Goal: Communication & Community: Share content

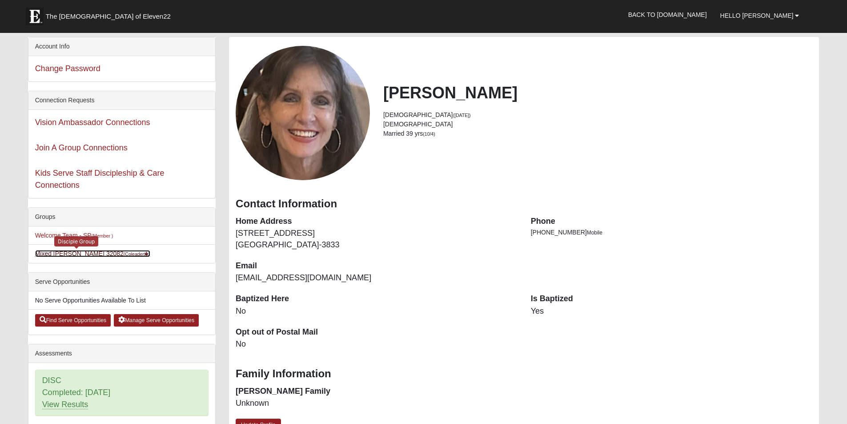
click at [48, 254] on link "Mixed Pate 32082 (Coleader )" at bounding box center [93, 253] width 116 height 7
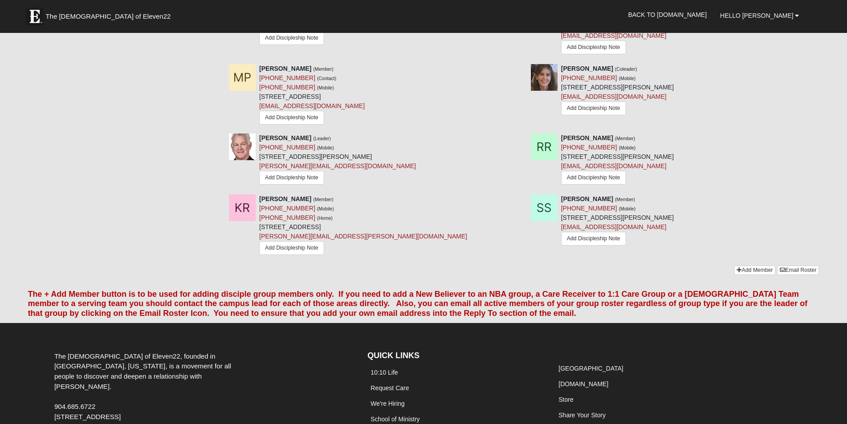
scroll to position [712, 0]
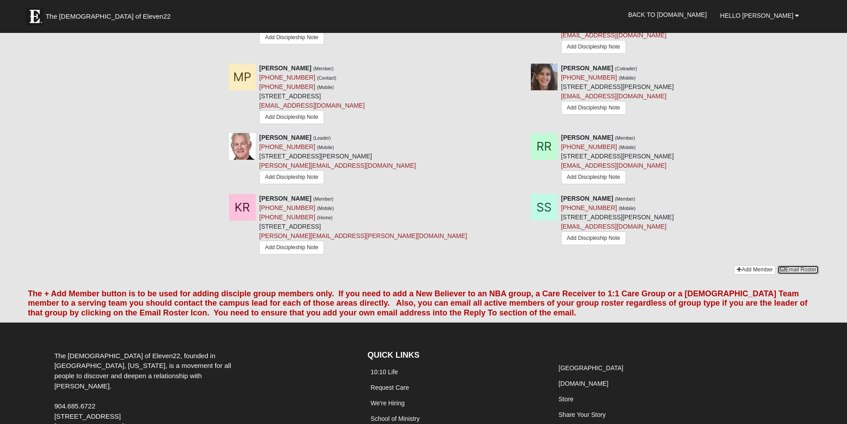
click at [808, 274] on link "Email Roster" at bounding box center [798, 269] width 42 height 9
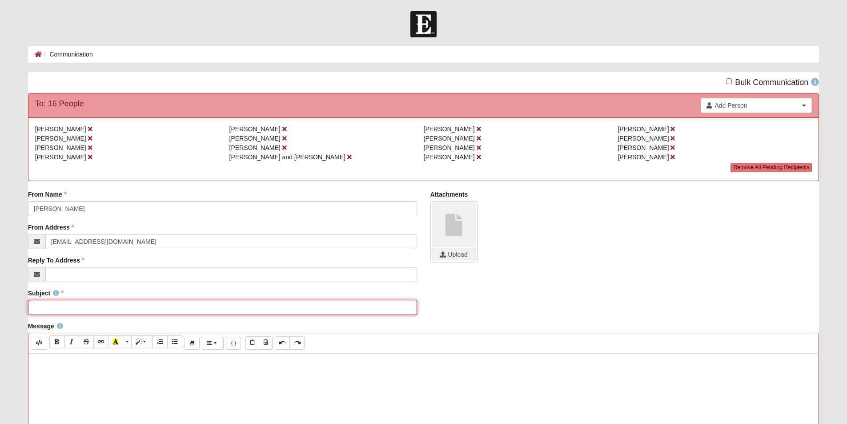
click at [79, 302] on input "Subject" at bounding box center [222, 307] width 389 height 15
type input "DG Week of [DATE]"
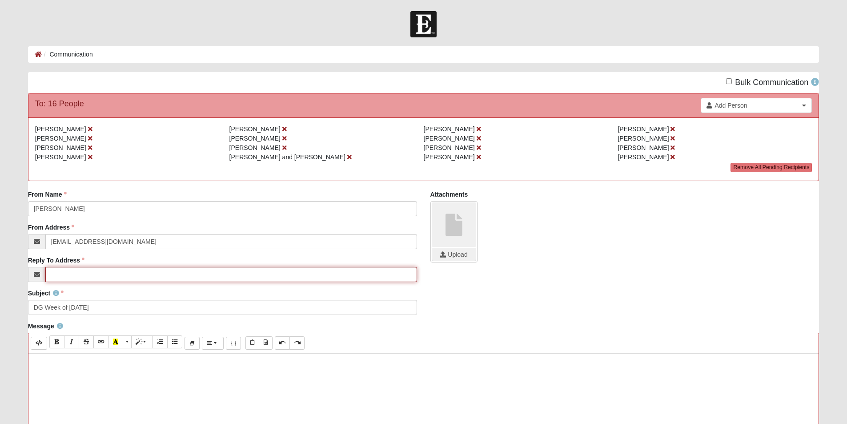
click at [61, 273] on input "Reply To Address" at bounding box center [231, 274] width 372 height 15
type input "[EMAIL_ADDRESS][DOMAIN_NAME]"
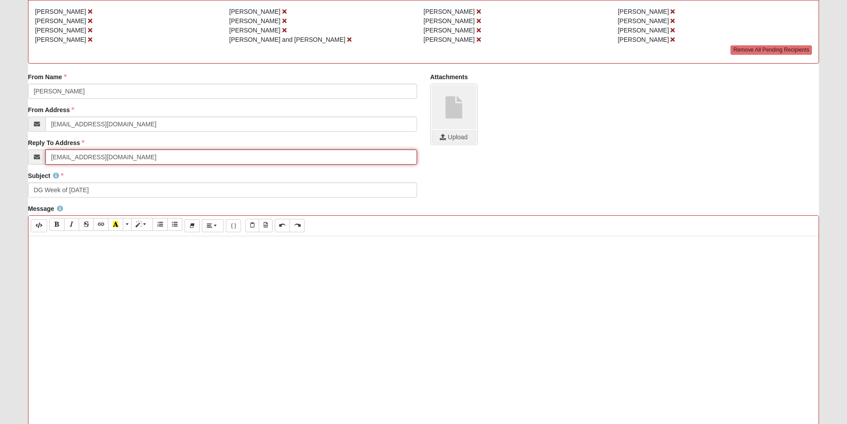
scroll to position [178, 0]
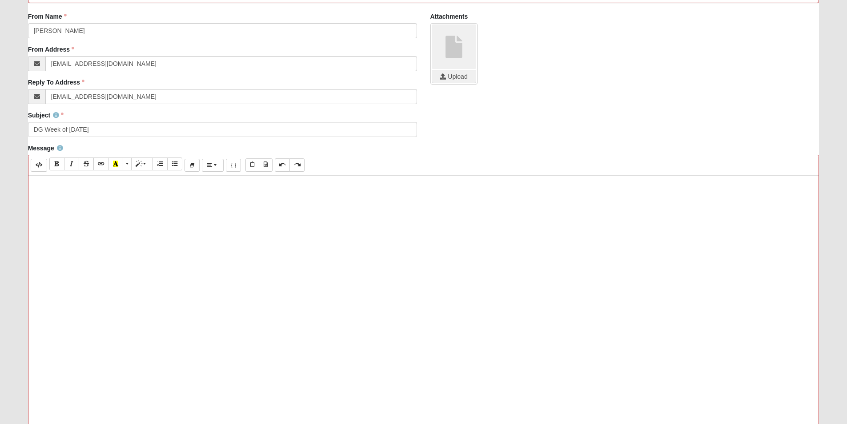
click at [60, 194] on div at bounding box center [423, 309] width 791 height 267
paste div
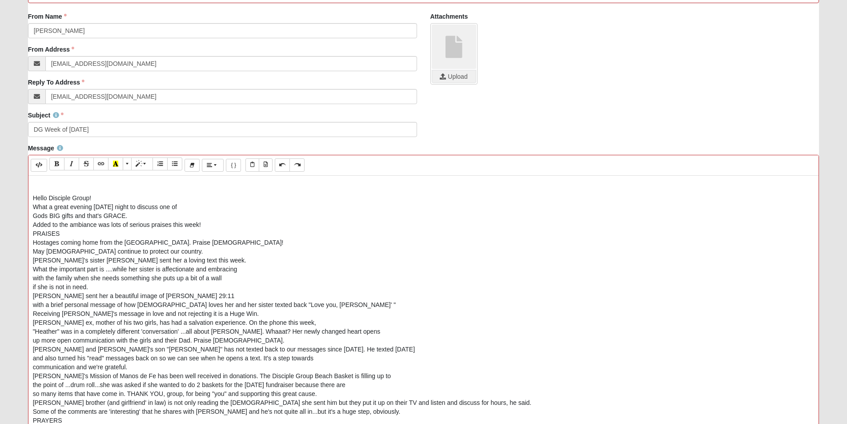
click at [100, 196] on div "Hello Disciple Group!" at bounding box center [424, 197] width 782 height 9
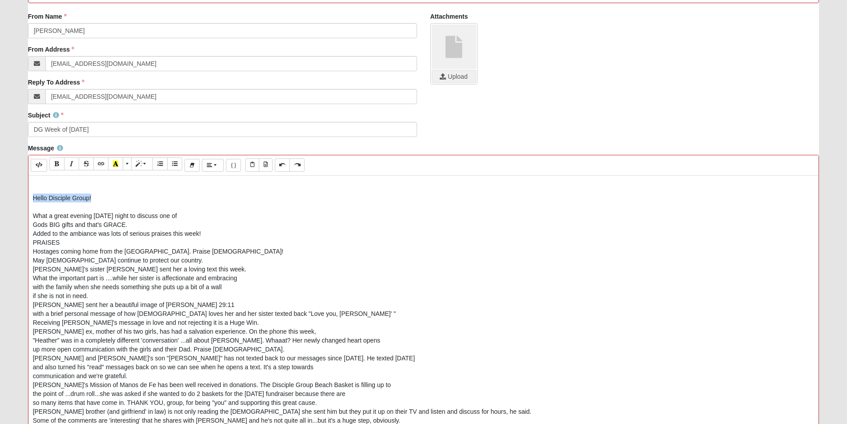
drag, startPoint x: 98, startPoint y: 198, endPoint x: 10, endPoint y: 194, distance: 88.1
click at [10, 194] on form "Hello Carol My Account Log Out Communication Communication Error" at bounding box center [423, 192] width 847 height 719
click at [52, 161] on button "Bold (CTRL+B)" at bounding box center [56, 163] width 15 height 13
click at [112, 197] on div "Hello Disciple Group!" at bounding box center [424, 197] width 782 height 9
click at [208, 234] on div "Added to the ambiance was lots of serious praises this week!" at bounding box center [424, 233] width 782 height 9
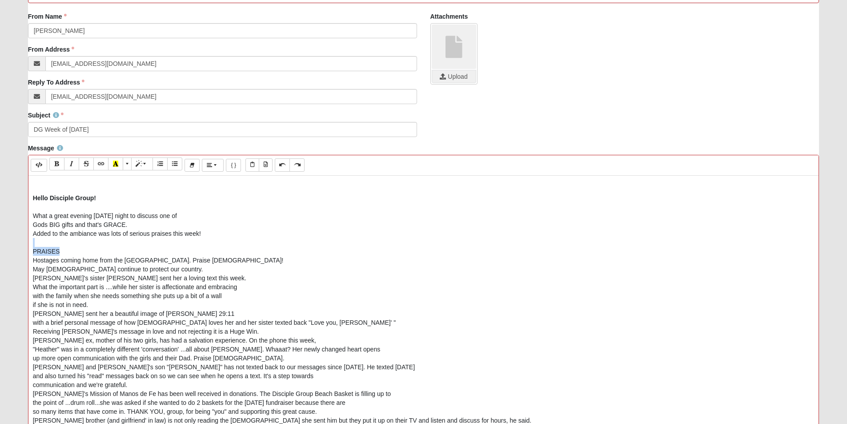
drag, startPoint x: 59, startPoint y: 252, endPoint x: 11, endPoint y: 245, distance: 48.4
click at [11, 245] on form "Hello Carol My Account Log Out Communication Communication Error" at bounding box center [423, 192] width 847 height 719
click at [60, 162] on button "Bold (CTRL+B)" at bounding box center [56, 163] width 15 height 13
click at [127, 162] on span "More Color" at bounding box center [127, 164] width 5 height 6
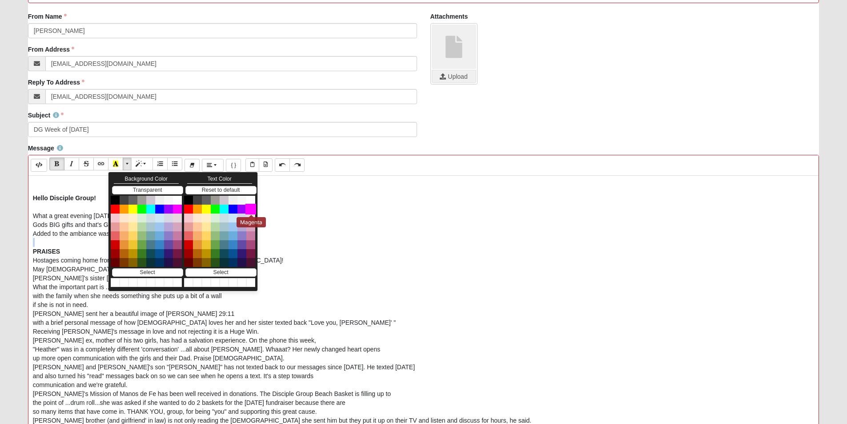
click at [249, 209] on button "Magenta" at bounding box center [250, 209] width 11 height 11
click at [62, 248] on div "PRAISES" at bounding box center [424, 251] width 782 height 9
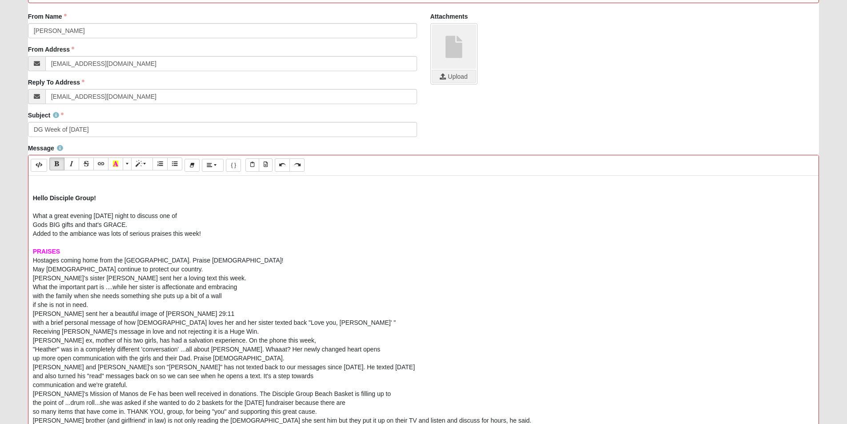
scroll to position [44, 0]
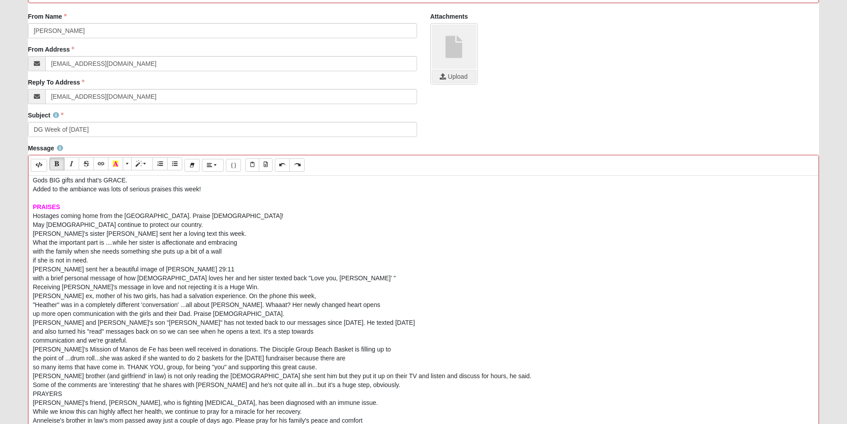
click at [158, 223] on div "May God continue to protect our country." at bounding box center [424, 224] width 782 height 9
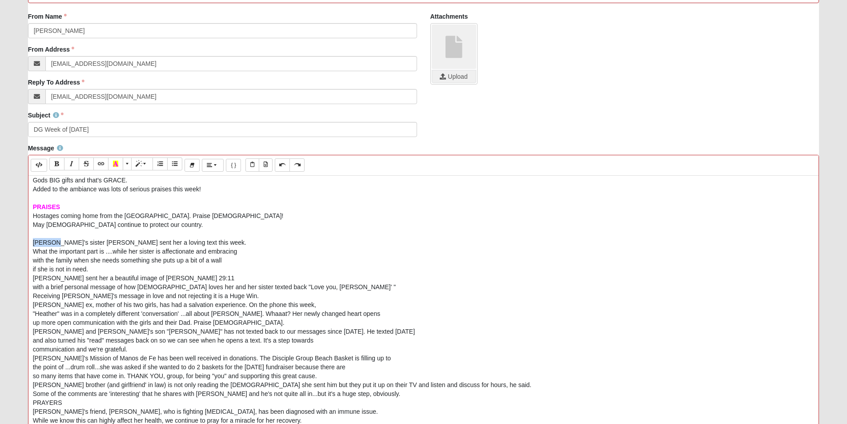
drag, startPoint x: 54, startPoint y: 240, endPoint x: 15, endPoint y: 238, distance: 38.7
click at [15, 238] on form "Hello Carol My Account Log Out Communication Communication Error" at bounding box center [423, 192] width 847 height 719
click at [69, 164] on icon "Italic (CTRL+I)" at bounding box center [71, 164] width 5 height 6
click at [251, 294] on div "Receiving Melissa's message in love and not rejecting it is a Huge Win." at bounding box center [424, 295] width 782 height 9
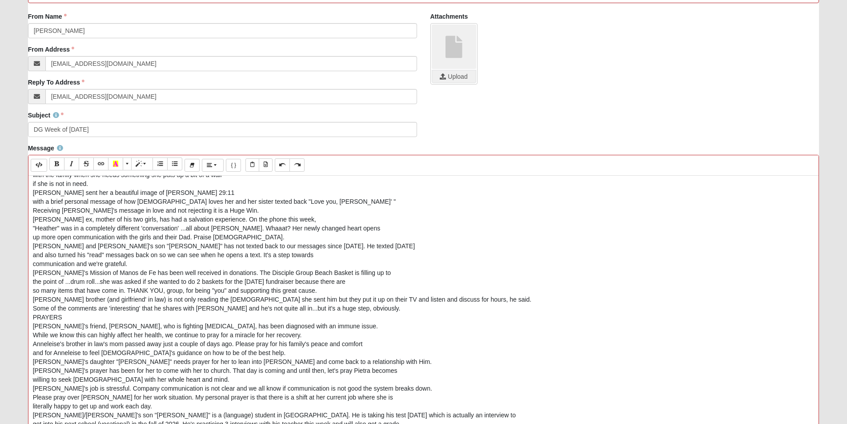
scroll to position [133, 0]
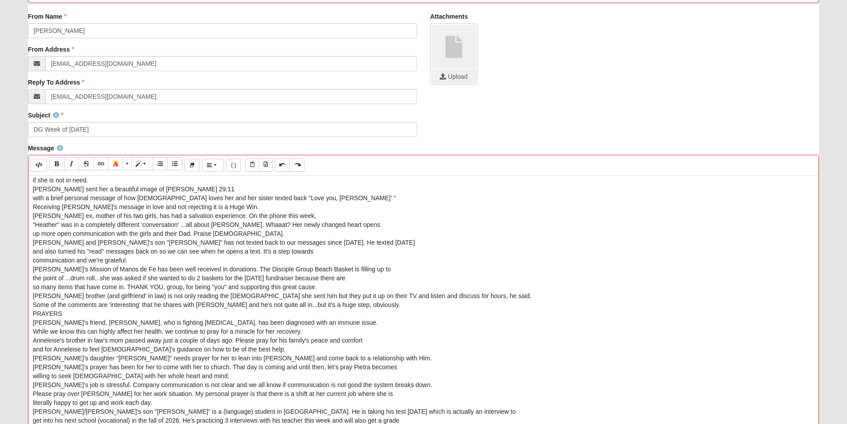
click at [238, 206] on div "Receiving Melissa's message in love and not rejecting it is a Huge Win." at bounding box center [424, 206] width 782 height 9
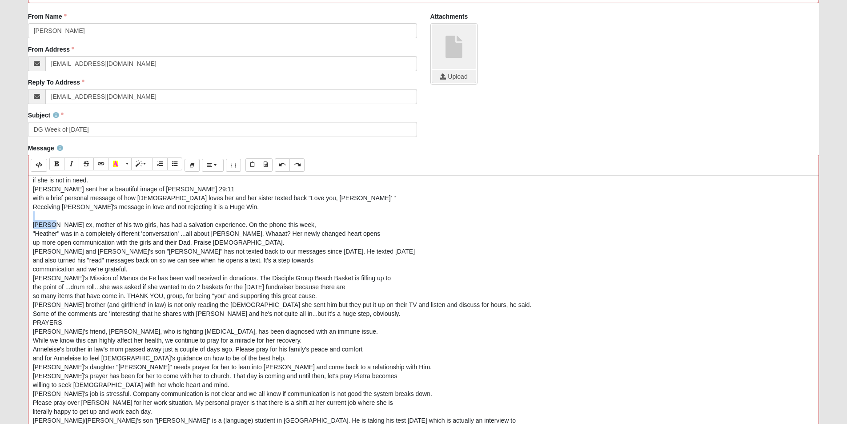
drag, startPoint x: 50, startPoint y: 225, endPoint x: 10, endPoint y: 219, distance: 40.6
click at [10, 219] on form "Hello Carol My Account Log Out Communication Communication Error" at bounding box center [423, 192] width 847 height 719
click at [69, 165] on icon "Italic (CTRL+I)" at bounding box center [71, 164] width 5 height 6
click at [132, 267] on div "communication and we're grateful." at bounding box center [424, 269] width 782 height 9
click at [231, 242] on div "up more open communication with the girls and their Dad. Praise God." at bounding box center [424, 242] width 782 height 9
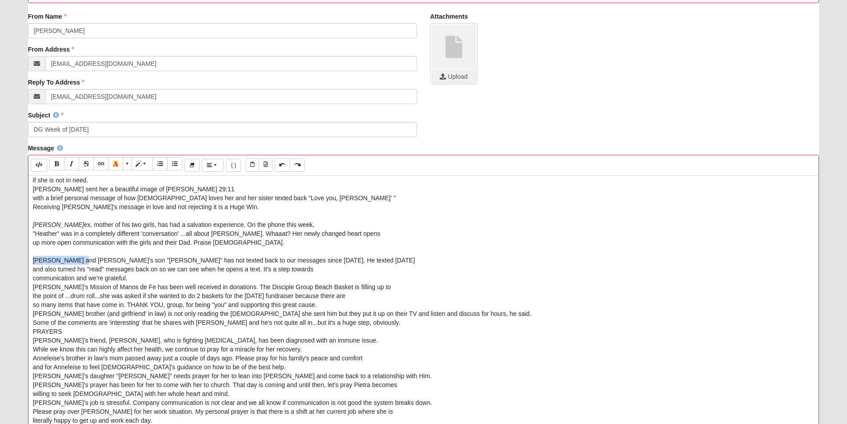
drag, startPoint x: 77, startPoint y: 261, endPoint x: 28, endPoint y: 257, distance: 49.6
click at [28, 257] on div "Hello Disciple Group!  What a great evening on Monday night to discuss one of…" at bounding box center [423, 309] width 791 height 267
click at [69, 163] on icon "Italic (CTRL+I)" at bounding box center [71, 164] width 5 height 6
click at [50, 223] on div "Ryan's ex, mother of his two girls, has had a salvation experience. On the phon…" at bounding box center [424, 224] width 782 height 9
click at [70, 162] on icon "Italic (CTRL+I)" at bounding box center [71, 164] width 5 height 6
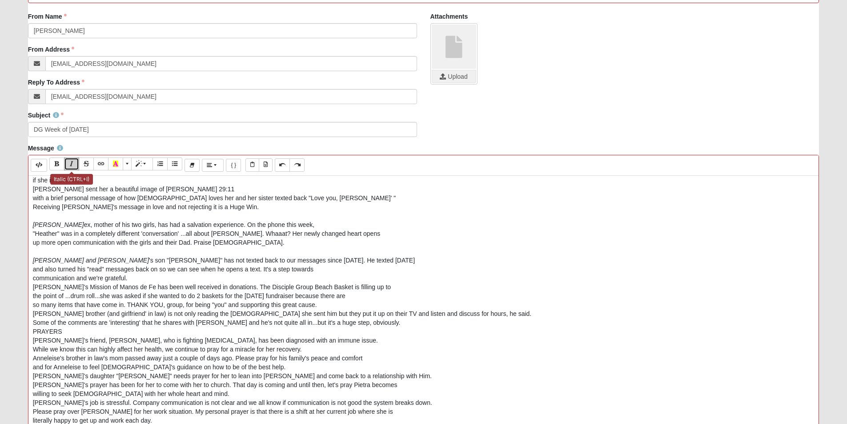
click at [69, 162] on icon "Italic (CTRL+I)" at bounding box center [71, 164] width 5 height 6
click at [249, 243] on div "up more open communication with the girls and their Dad. Praise God." at bounding box center [424, 242] width 782 height 9
click at [136, 277] on div "communication and we're grateful." at bounding box center [424, 278] width 782 height 9
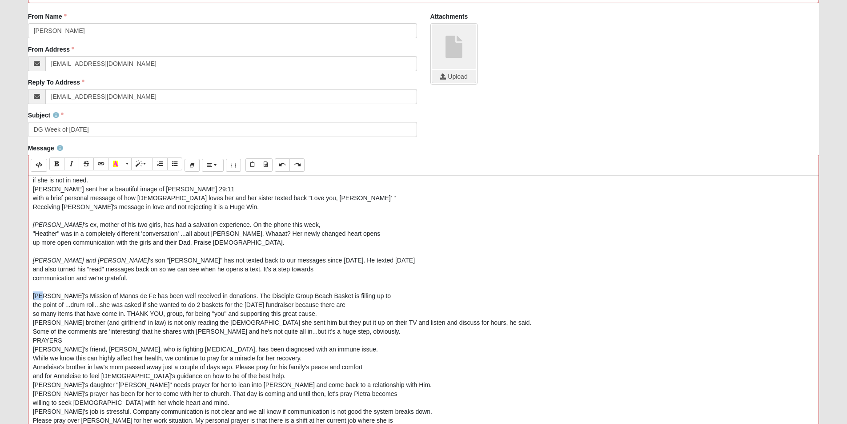
drag, startPoint x: 46, startPoint y: 296, endPoint x: 24, endPoint y: 294, distance: 21.9
click at [24, 294] on div "Message Background Color Transparent Select #ffff00 Text Color Reset to default…" at bounding box center [423, 301] width 805 height 314
click at [74, 162] on icon "Italic (CTRL+I)" at bounding box center [71, 164] width 5 height 6
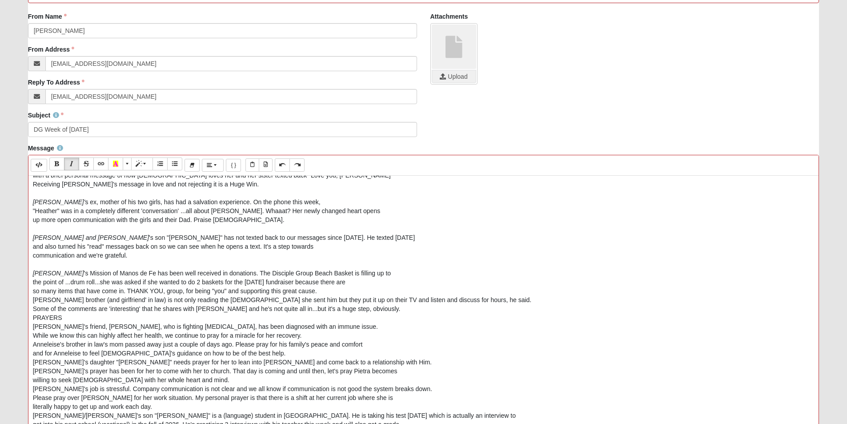
scroll to position [178, 0]
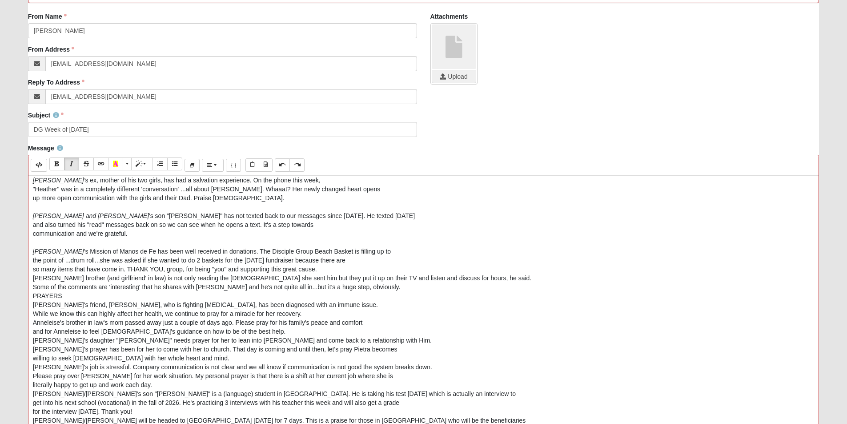
click at [376, 286] on div "Some of the comments are 'interesting' that he shares with Marohn and he's not …" at bounding box center [424, 286] width 782 height 9
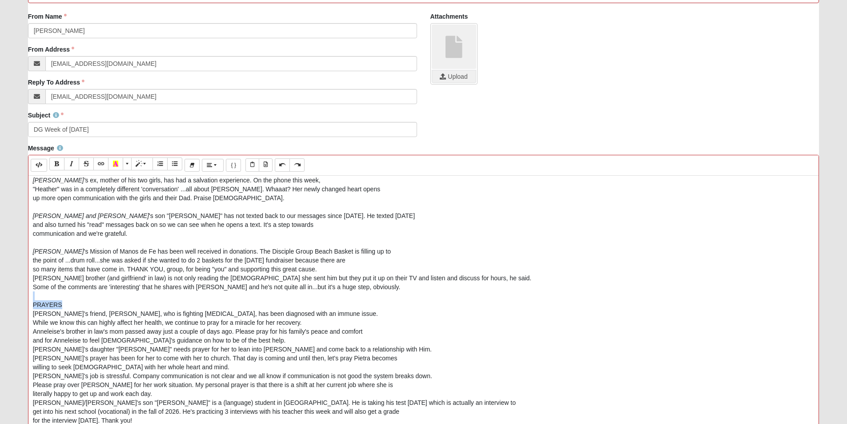
drag, startPoint x: 72, startPoint y: 308, endPoint x: 0, endPoint y: 295, distance: 73.2
click at [0, 295] on form "Hello Carol My Account Log Out Communication Communication Error" at bounding box center [423, 192] width 847 height 719
click at [54, 161] on icon "Bold (CTRL+B)" at bounding box center [56, 164] width 5 height 6
click at [92, 294] on div at bounding box center [424, 295] width 782 height 9
drag, startPoint x: 45, startPoint y: 312, endPoint x: 12, endPoint y: 312, distance: 32.9
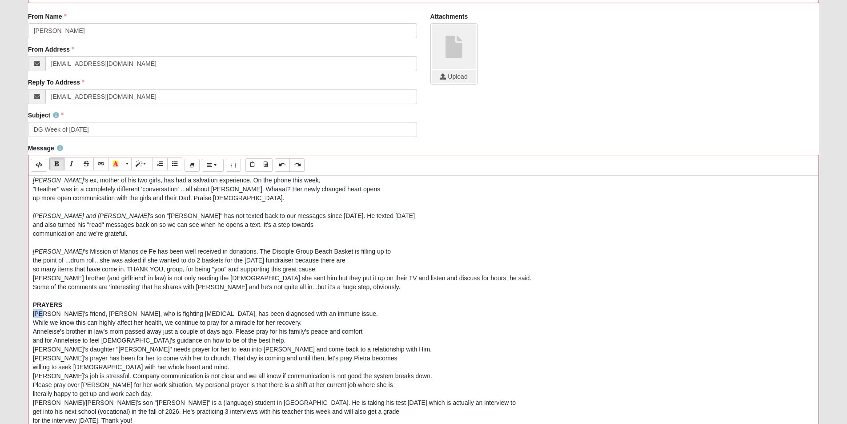
click at [12, 312] on form "Hello Carol My Account Log Out Communication Communication Error" at bounding box center [423, 192] width 847 height 719
click at [73, 161] on icon "Italic (CTRL+I)" at bounding box center [71, 164] width 5 height 6
click at [282, 312] on div "Pam 's friend, Donna, who is fighting cancer, has been diagnosed with an immune…" at bounding box center [424, 313] width 782 height 9
click at [305, 322] on div "While we know this can highly affect her health, we continue to pray for a mira…" at bounding box center [424, 322] width 782 height 9
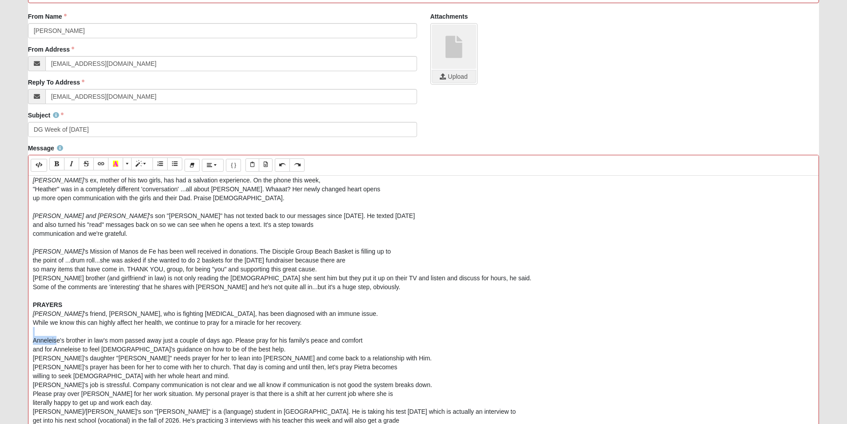
drag, startPoint x: 58, startPoint y: 341, endPoint x: 20, endPoint y: 334, distance: 38.3
click at [20, 334] on form "Hello Carol My Account Log Out Communication Communication Error" at bounding box center [423, 192] width 847 height 719
click at [59, 340] on div "Anneleise's brother in law's mom passed away just a couple of days ago. Please …" at bounding box center [424, 340] width 782 height 9
drag, startPoint x: 59, startPoint y: 340, endPoint x: 30, endPoint y: 339, distance: 28.5
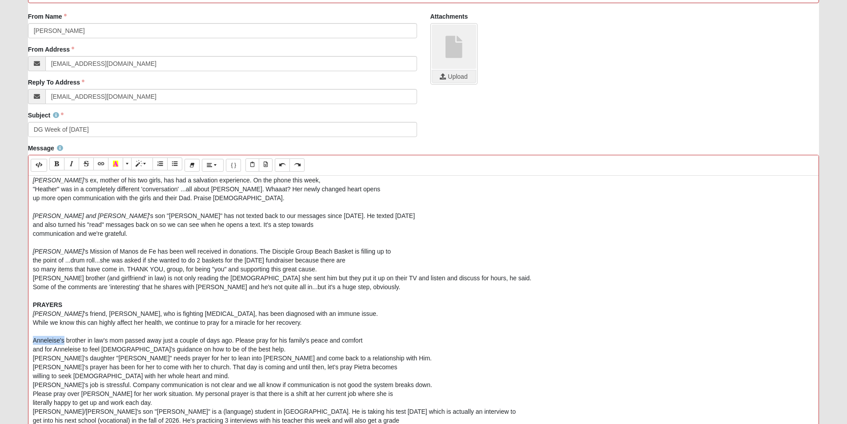
click at [30, 339] on div "Hello Disciple Group!  What a great evening on Monday night to discuss one of…" at bounding box center [423, 309] width 791 height 267
click at [72, 159] on button "Italic (CTRL+I)" at bounding box center [71, 163] width 15 height 13
click at [90, 329] on div at bounding box center [424, 331] width 782 height 9
click at [63, 341] on div "Anneleise's brother in law's mom passed away just a couple of days ago. Please …" at bounding box center [424, 340] width 782 height 9
click at [72, 165] on icon "Italic (CTRL+I)" at bounding box center [71, 164] width 5 height 6
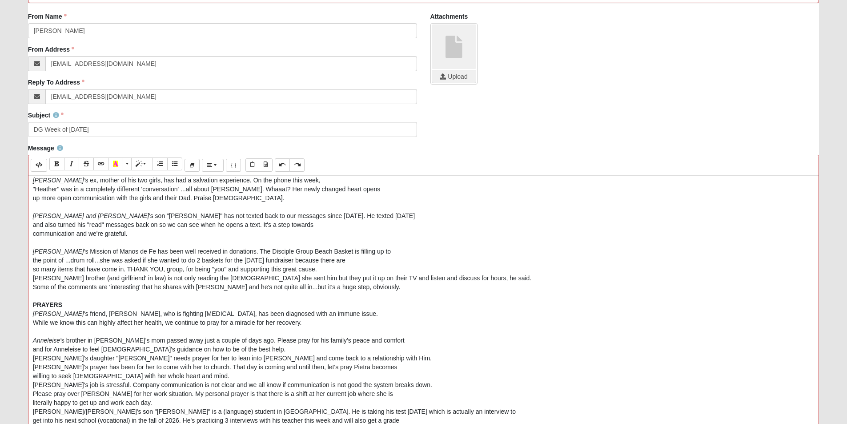
click at [243, 349] on div "and for Anneleise to feel God's guidance on how to be of the best help." at bounding box center [424, 349] width 782 height 9
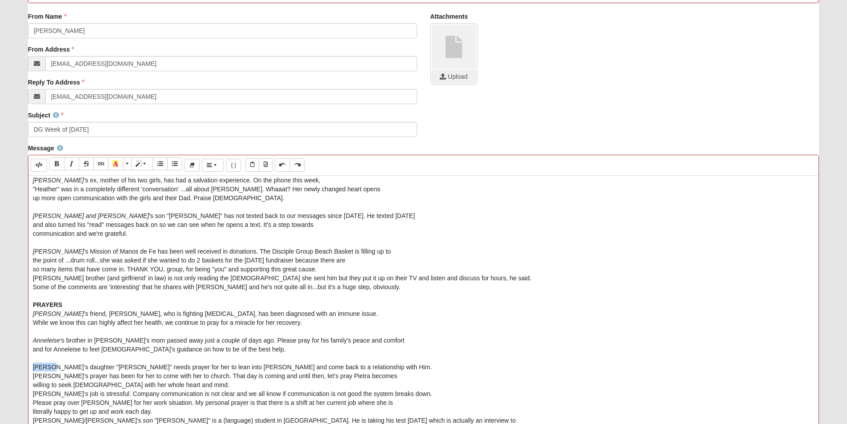
drag, startPoint x: 53, startPoint y: 366, endPoint x: 24, endPoint y: 365, distance: 29.4
click at [24, 365] on div "Message Background Color Transparent Select #ffff00 Text Color Reset to default…" at bounding box center [423, 301] width 805 height 314
click at [75, 164] on button "Italic (CTRL+I)" at bounding box center [71, 163] width 15 height 13
click at [182, 383] on div "willing to seek God with her whole heart and mind." at bounding box center [424, 384] width 782 height 9
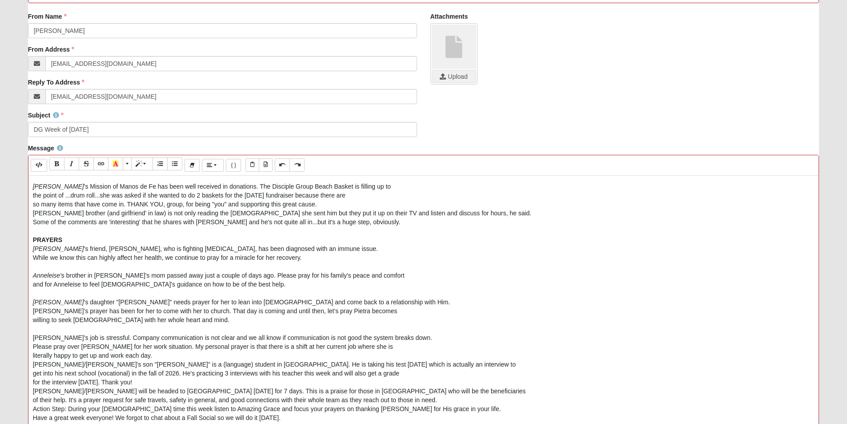
scroll to position [245, 0]
drag, startPoint x: 52, startPoint y: 334, endPoint x: 22, endPoint y: 333, distance: 29.8
click at [22, 333] on div "Message Background Color Transparent Select #ffff00 Text Color Reset to default…" at bounding box center [423, 301] width 805 height 314
click at [71, 161] on icon "Italic (CTRL+I)" at bounding box center [71, 164] width 5 height 6
click at [157, 353] on div "literally happy to get up and work each day." at bounding box center [424, 353] width 782 height 9
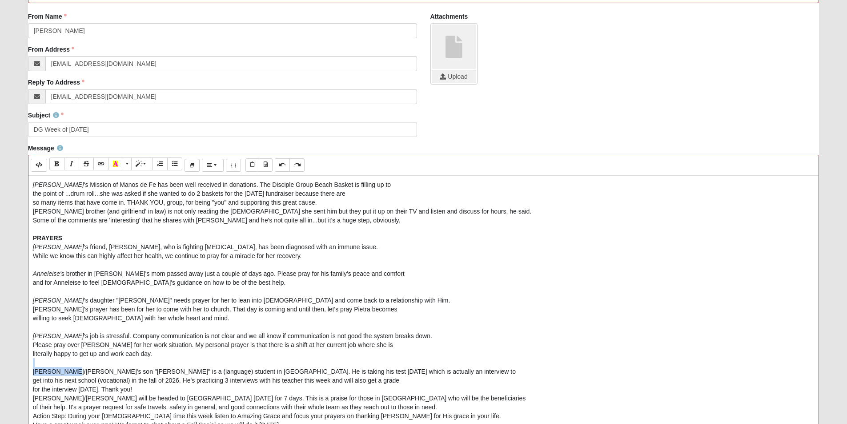
drag, startPoint x: 66, startPoint y: 371, endPoint x: 11, endPoint y: 362, distance: 56.2
click at [11, 362] on form "Hello Carol My Account Log Out Communication Communication Error" at bounding box center [423, 192] width 847 height 719
click at [69, 162] on icon "Italic (CTRL+I)" at bounding box center [71, 164] width 5 height 6
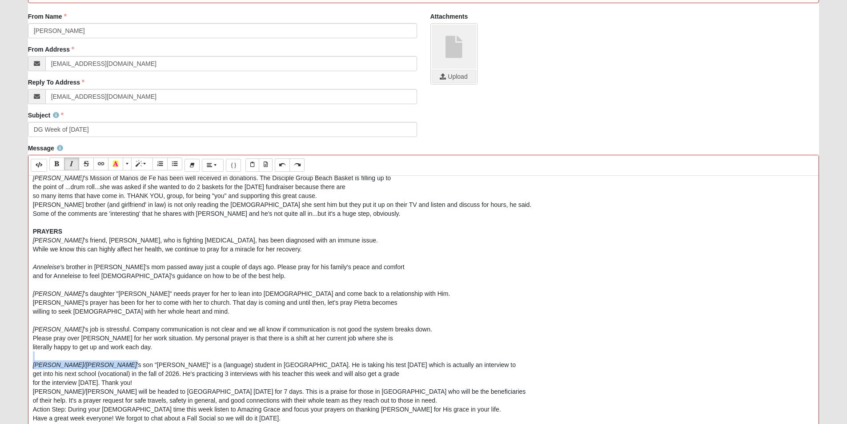
scroll to position [253, 0]
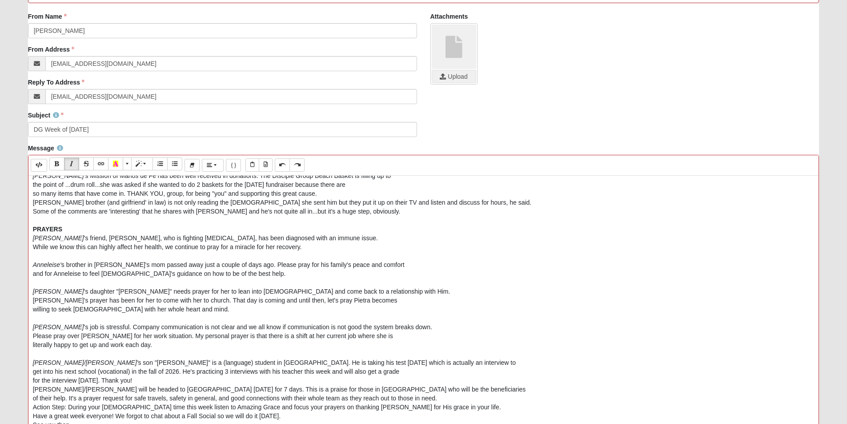
click at [155, 380] on div "for the interview on Saturday. Thank you!" at bounding box center [424, 380] width 782 height 9
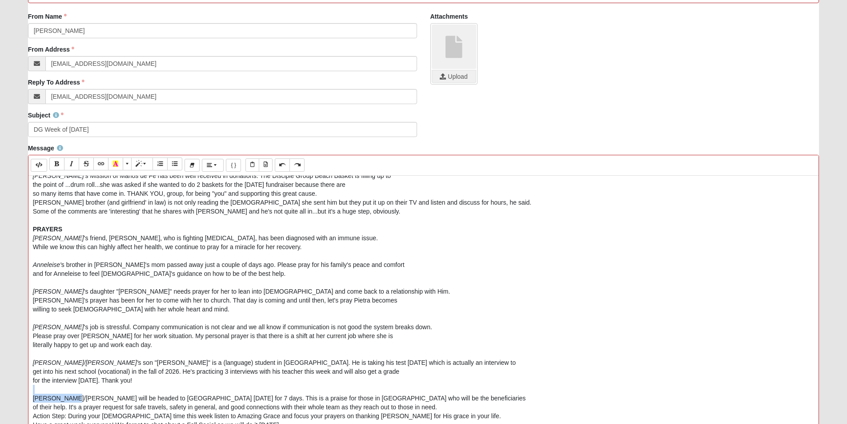
drag, startPoint x: 71, startPoint y: 398, endPoint x: 21, endPoint y: 393, distance: 50.1
click at [21, 393] on div "Message Background Color Transparent Select #ffff00 Text Color Reset to default…" at bounding box center [423, 301] width 805 height 314
click at [73, 164] on icon "Italic (CTRL+I)" at bounding box center [71, 164] width 5 height 6
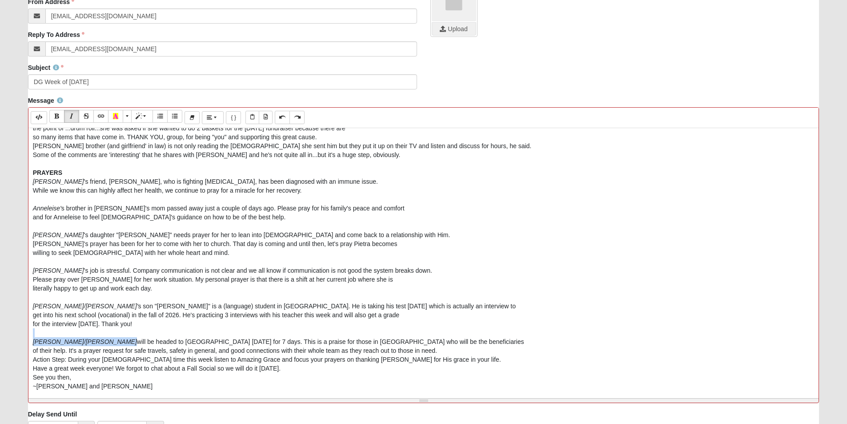
scroll to position [306, 0]
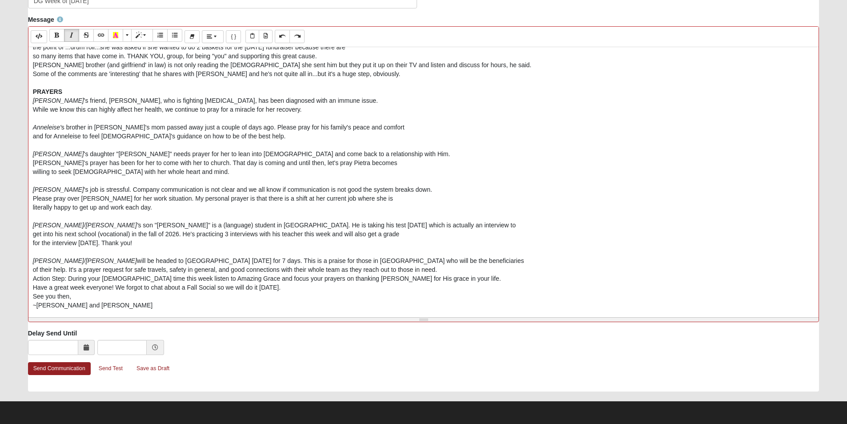
click at [439, 268] on div "of their help. It's a prayer request for safe travels, safety in general, and g…" at bounding box center [424, 269] width 782 height 9
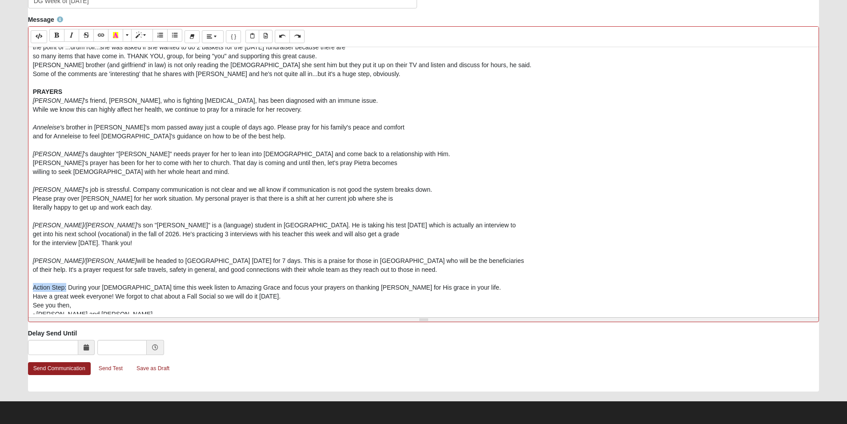
drag, startPoint x: 66, startPoint y: 287, endPoint x: 0, endPoint y: 285, distance: 65.9
click at [0, 285] on form "Hello Carol My Account Log Out Communication Communication Error" at bounding box center [423, 64] width 847 height 719
click at [59, 32] on icon "Bold (CTRL+B)" at bounding box center [56, 35] width 5 height 6
drag, startPoint x: 69, startPoint y: 90, endPoint x: 8, endPoint y: 90, distance: 60.9
click at [8, 90] on form "Hello Carol My Account Log Out Communication Communication Error" at bounding box center [423, 64] width 847 height 719
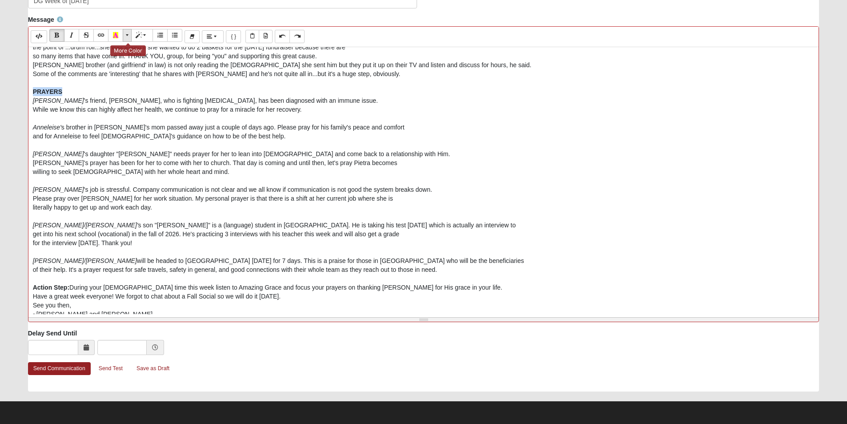
click at [127, 36] on span "More Color" at bounding box center [127, 35] width 5 height 6
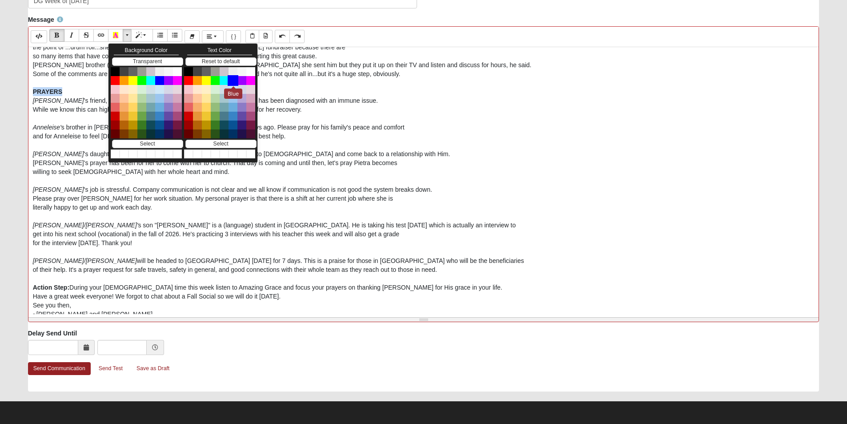
click at [236, 83] on button "Blue" at bounding box center [233, 80] width 11 height 11
click at [74, 90] on div "PRAYERS" at bounding box center [424, 91] width 782 height 9
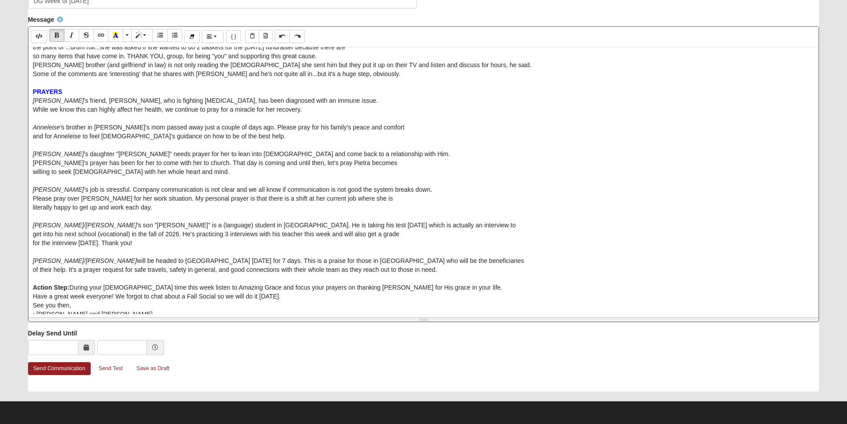
scroll to position [271, 0]
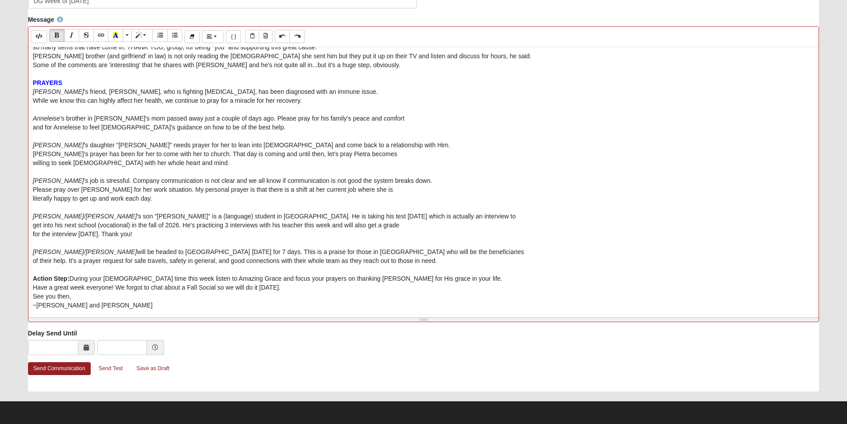
click at [420, 278] on div "Action Step: During your God time this week listen to Amazing Grace and focus y…" at bounding box center [424, 278] width 782 height 9
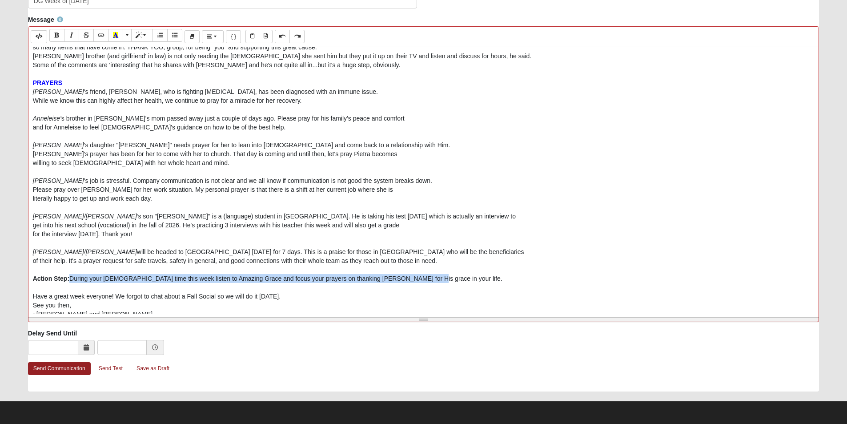
drag, startPoint x: 414, startPoint y: 278, endPoint x: 70, endPoint y: 280, distance: 343.8
click at [70, 280] on div "Action Step: During your God time this week listen to Amazing Grace and focus y…" at bounding box center [424, 278] width 782 height 9
click at [127, 35] on span "More Color" at bounding box center [127, 35] width 5 height 6
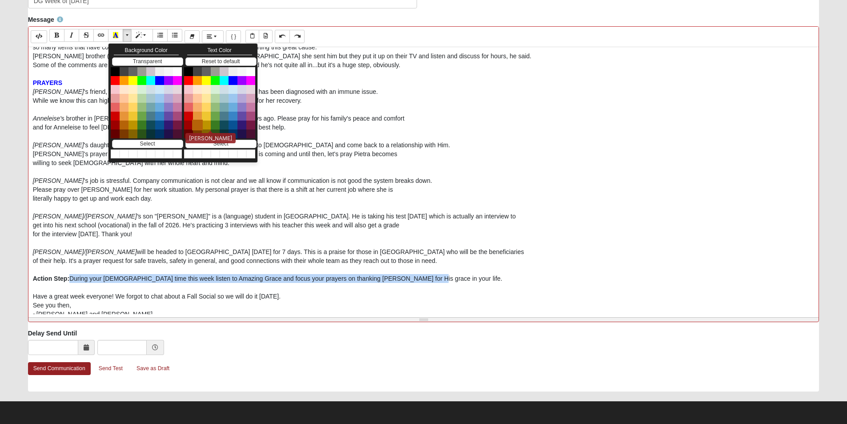
click at [197, 125] on button "Mai Tai" at bounding box center [197, 125] width 11 height 11
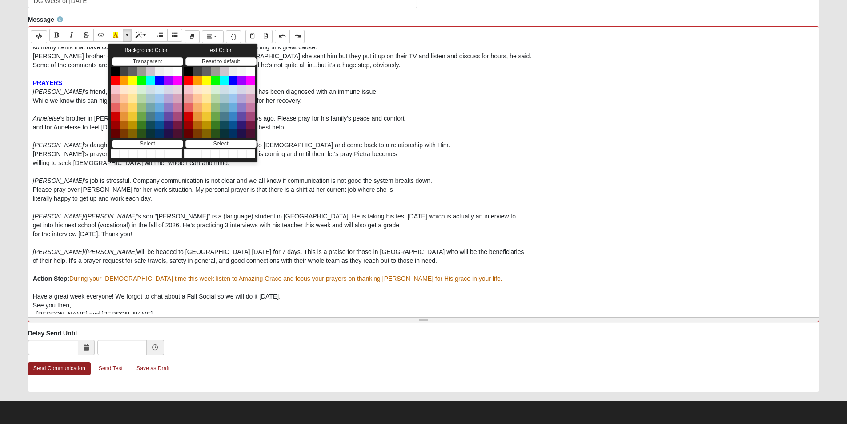
click at [579, 272] on div at bounding box center [424, 269] width 782 height 9
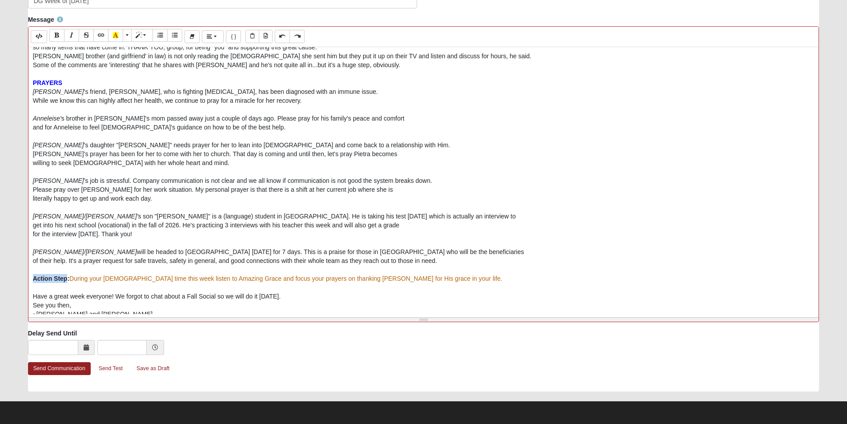
drag, startPoint x: 68, startPoint y: 279, endPoint x: 14, endPoint y: 275, distance: 54.0
click at [14, 275] on form "Hello Carol My Account Log Out Communication Communication Error" at bounding box center [423, 64] width 847 height 719
click at [129, 35] on span "More Color" at bounding box center [127, 35] width 5 height 6
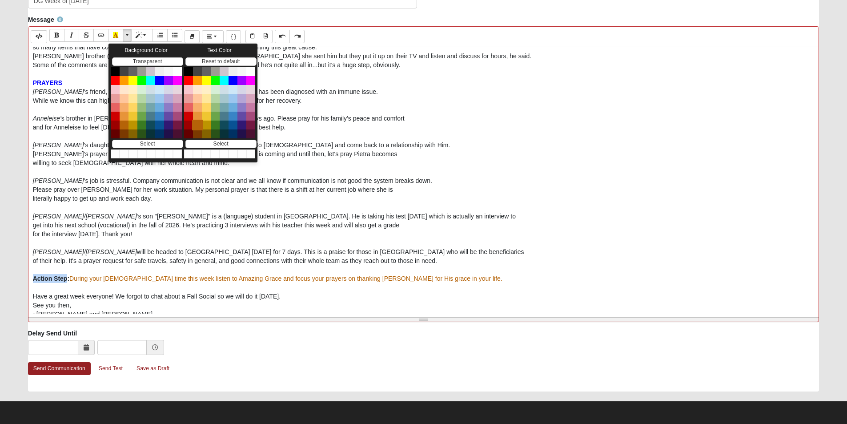
click at [195, 121] on button "Mai Tai" at bounding box center [197, 125] width 11 height 11
click at [527, 229] on div "get into his next school (vocational) in the fall of 2026. He's practicing 3 in…" at bounding box center [424, 225] width 782 height 9
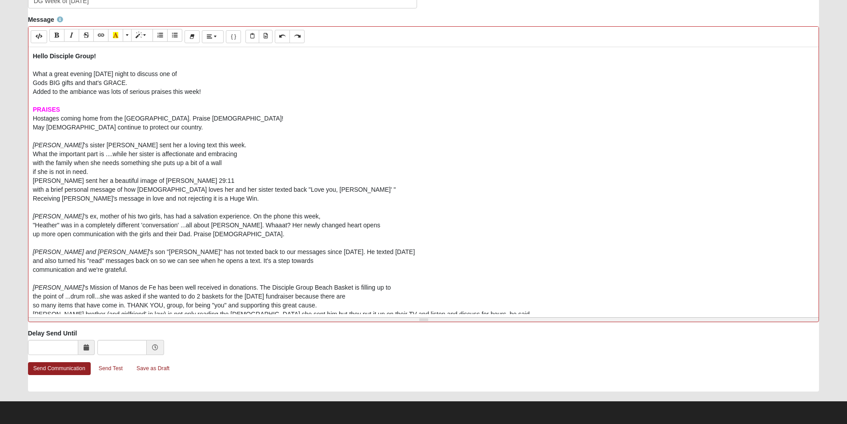
scroll to position [0, 0]
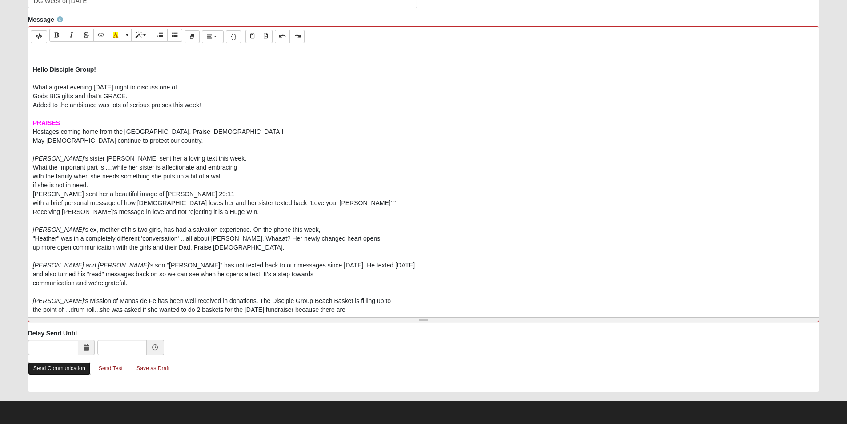
click at [68, 373] on link "Send Communication" at bounding box center [59, 368] width 63 height 13
